Goal: Task Accomplishment & Management: Use online tool/utility

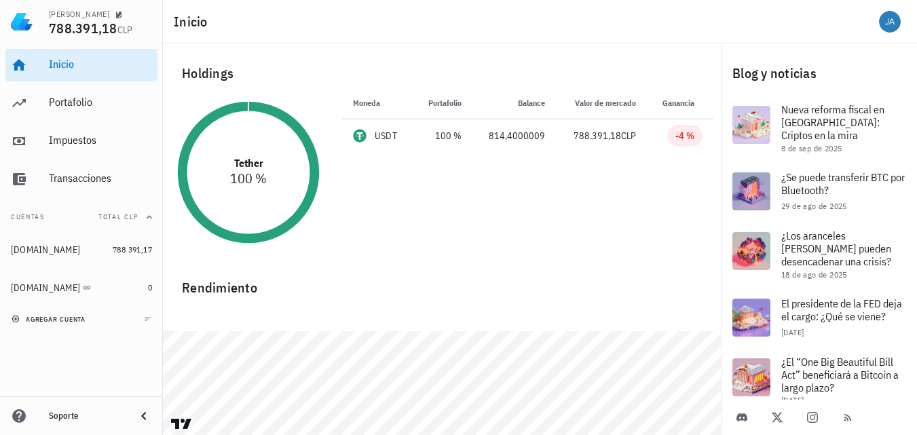
click at [71, 318] on span "agregar cuenta" at bounding box center [49, 319] width 71 height 9
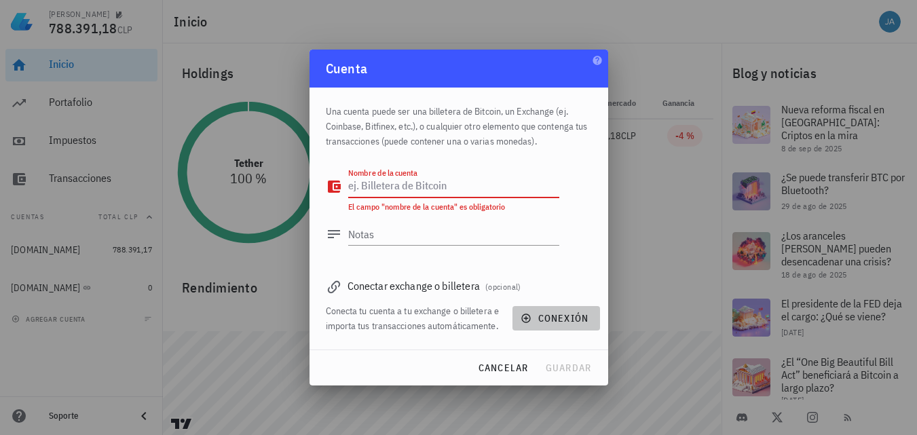
click at [575, 319] on span "conexión" at bounding box center [555, 318] width 65 height 12
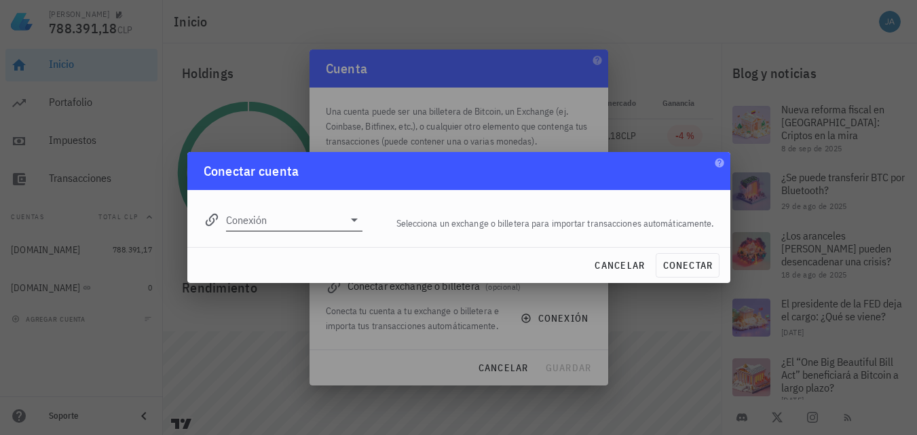
click at [301, 221] on input "Conexión" at bounding box center [285, 220] width 118 height 22
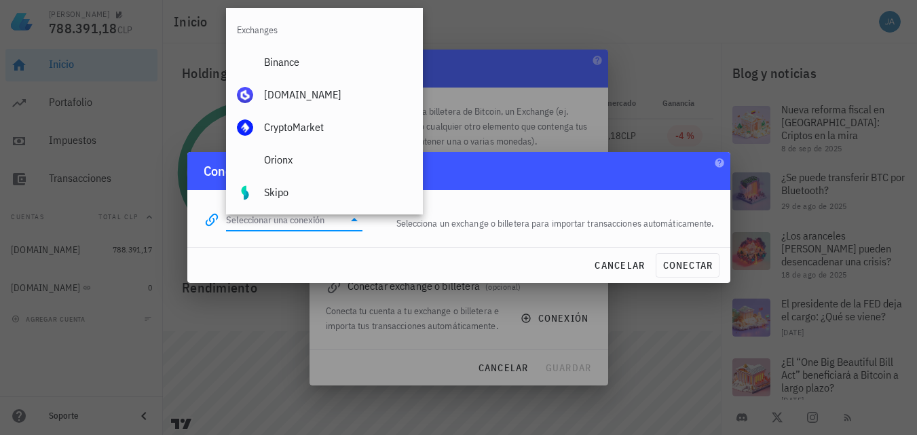
paste input "Exness"
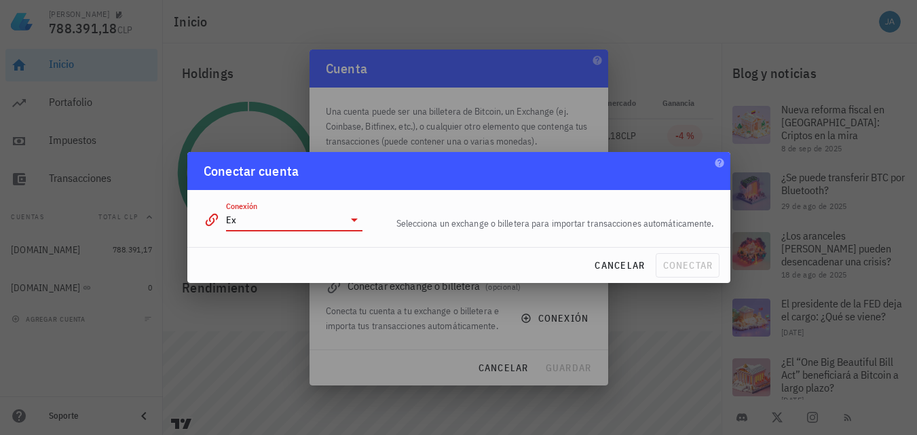
type input "E"
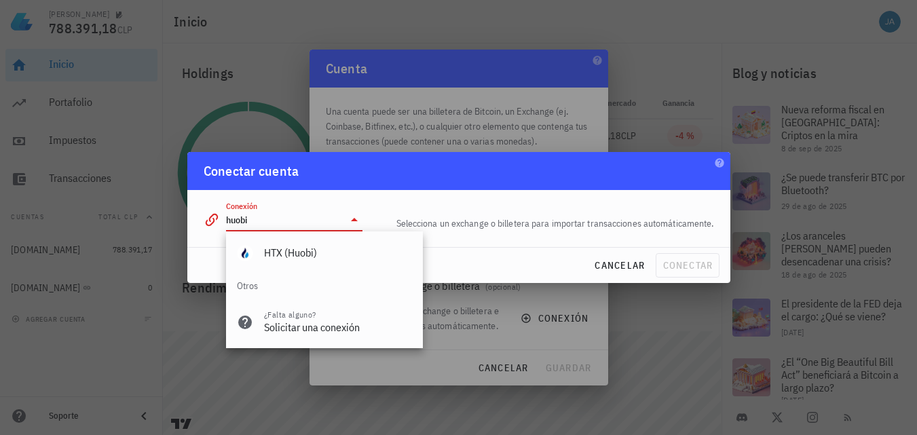
type input "huobi"
